Goal: Transaction & Acquisition: Purchase product/service

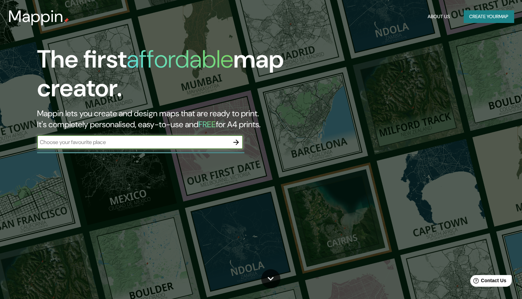
click at [218, 146] on div "​" at bounding box center [140, 142] width 206 height 14
type input "[GEOGRAPHIC_DATA]"
click at [237, 144] on icon "button" at bounding box center [236, 142] width 8 height 8
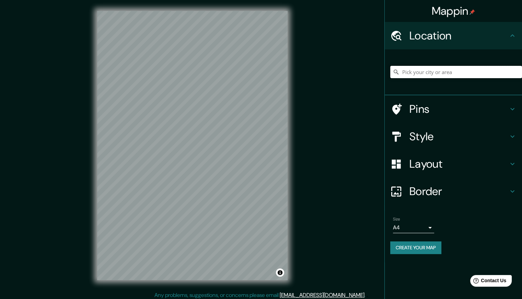
click at [419, 72] on input "Pick your city or area" at bounding box center [456, 72] width 132 height 12
click at [474, 133] on h4 "Style" at bounding box center [458, 137] width 99 height 14
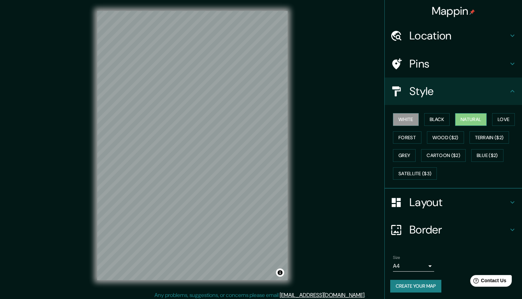
click at [470, 117] on button "Natural" at bounding box center [471, 119] width 32 height 13
click at [439, 121] on button "Black" at bounding box center [437, 119] width 26 height 13
click at [410, 138] on button "Forest" at bounding box center [407, 137] width 28 height 13
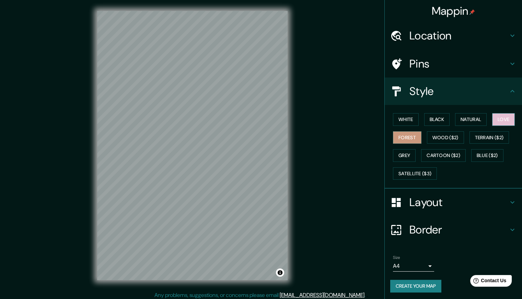
click at [507, 114] on button "Love" at bounding box center [503, 119] width 23 height 13
click at [408, 152] on button "Grey" at bounding box center [404, 155] width 23 height 13
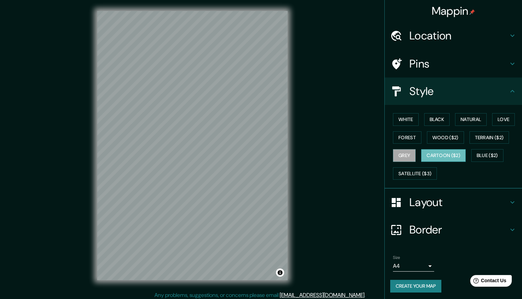
click at [444, 156] on button "Cartoon ($2)" at bounding box center [443, 155] width 45 height 13
click at [478, 156] on button "Blue ($2)" at bounding box center [487, 155] width 32 height 13
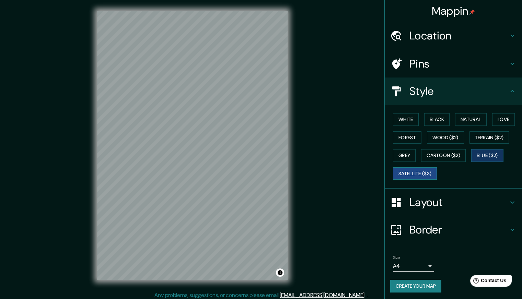
click at [404, 175] on button "Satellite ($3)" at bounding box center [415, 173] width 44 height 13
click at [451, 139] on button "Wood ($2)" at bounding box center [445, 137] width 37 height 13
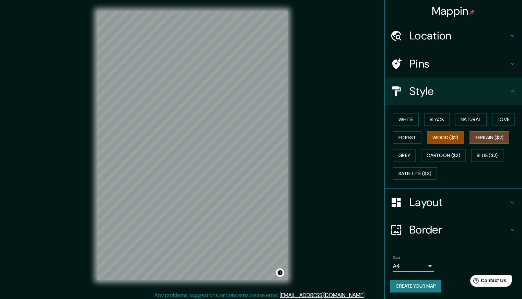
click at [480, 136] on button "Terrain ($2)" at bounding box center [489, 137] width 40 height 13
click at [432, 121] on button "Black" at bounding box center [437, 119] width 26 height 13
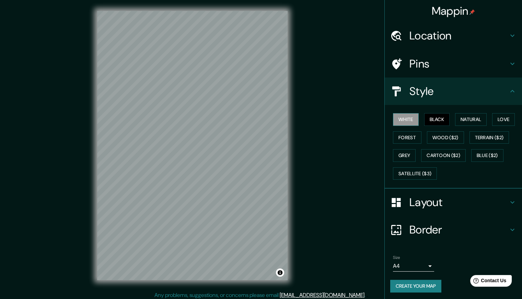
click at [400, 118] on button "White" at bounding box center [406, 119] width 26 height 13
click at [469, 121] on button "Natural" at bounding box center [471, 119] width 32 height 13
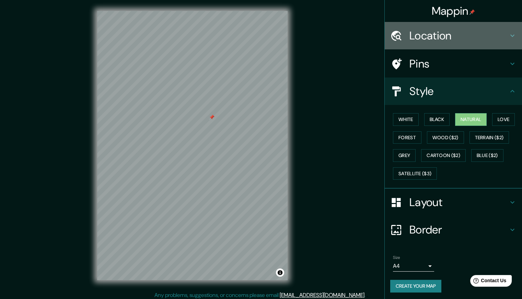
click at [419, 37] on h4 "Location" at bounding box center [458, 36] width 99 height 14
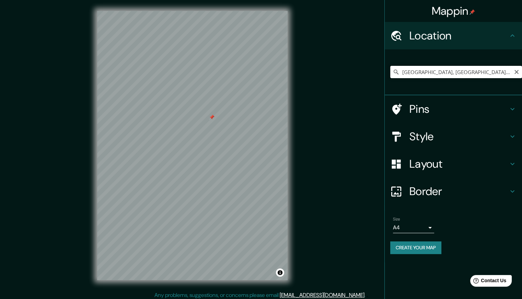
click at [441, 73] on input "[GEOGRAPHIC_DATA], [GEOGRAPHIC_DATA], [GEOGRAPHIC_DATA]" at bounding box center [456, 72] width 132 height 12
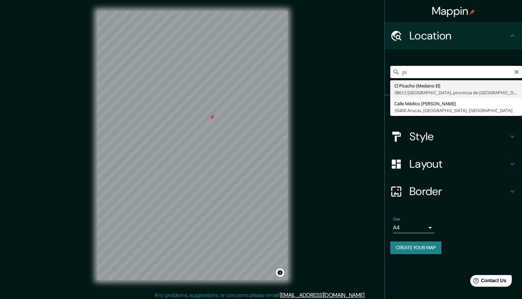
type input "p"
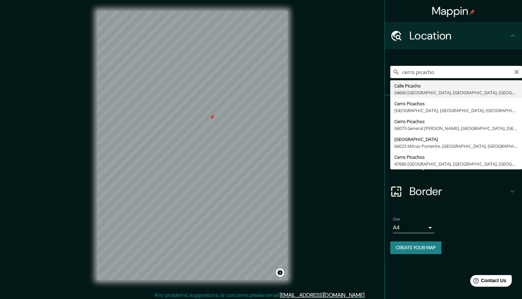
type input "cerro picacho"
